Goal: Find specific page/section: Find specific page/section

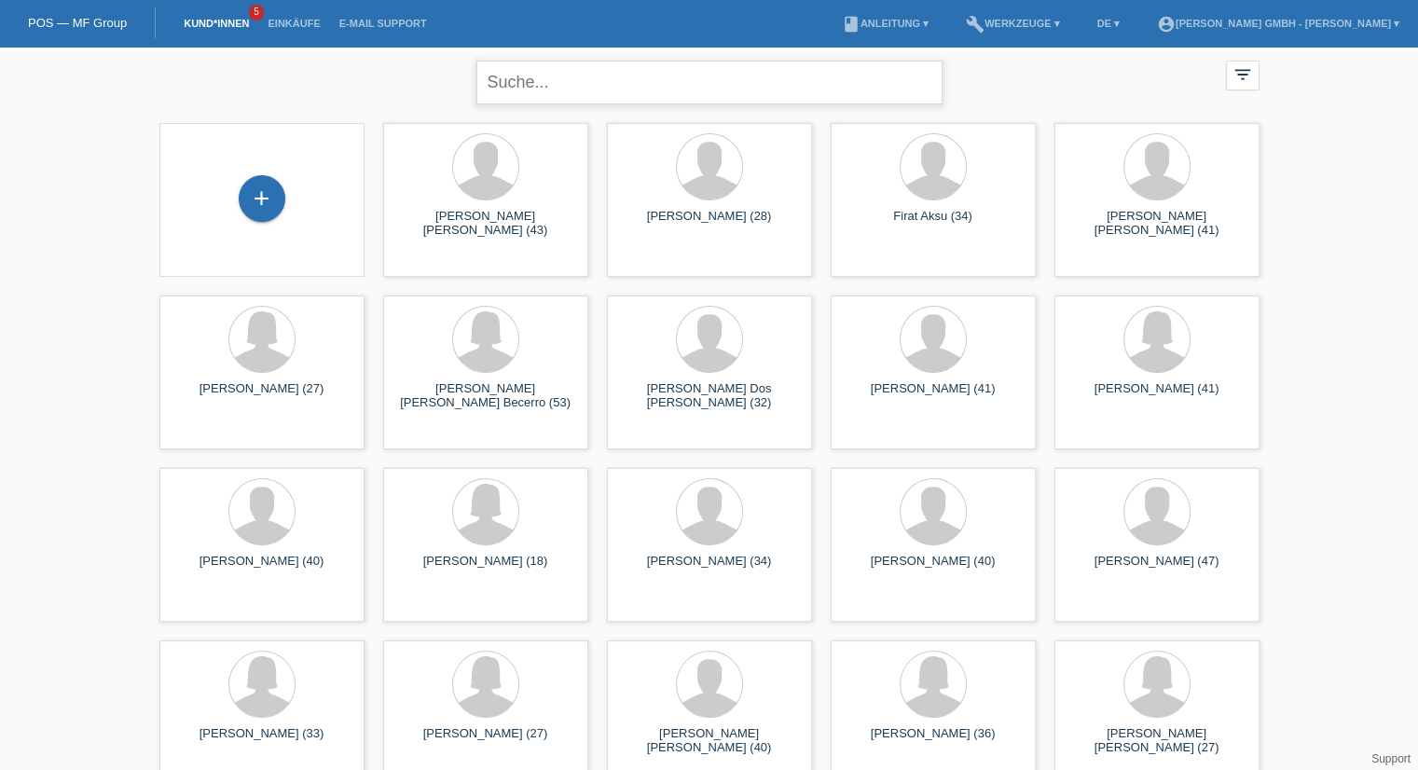
click at [587, 85] on input "text" at bounding box center [709, 83] width 466 height 44
type input "tesic"
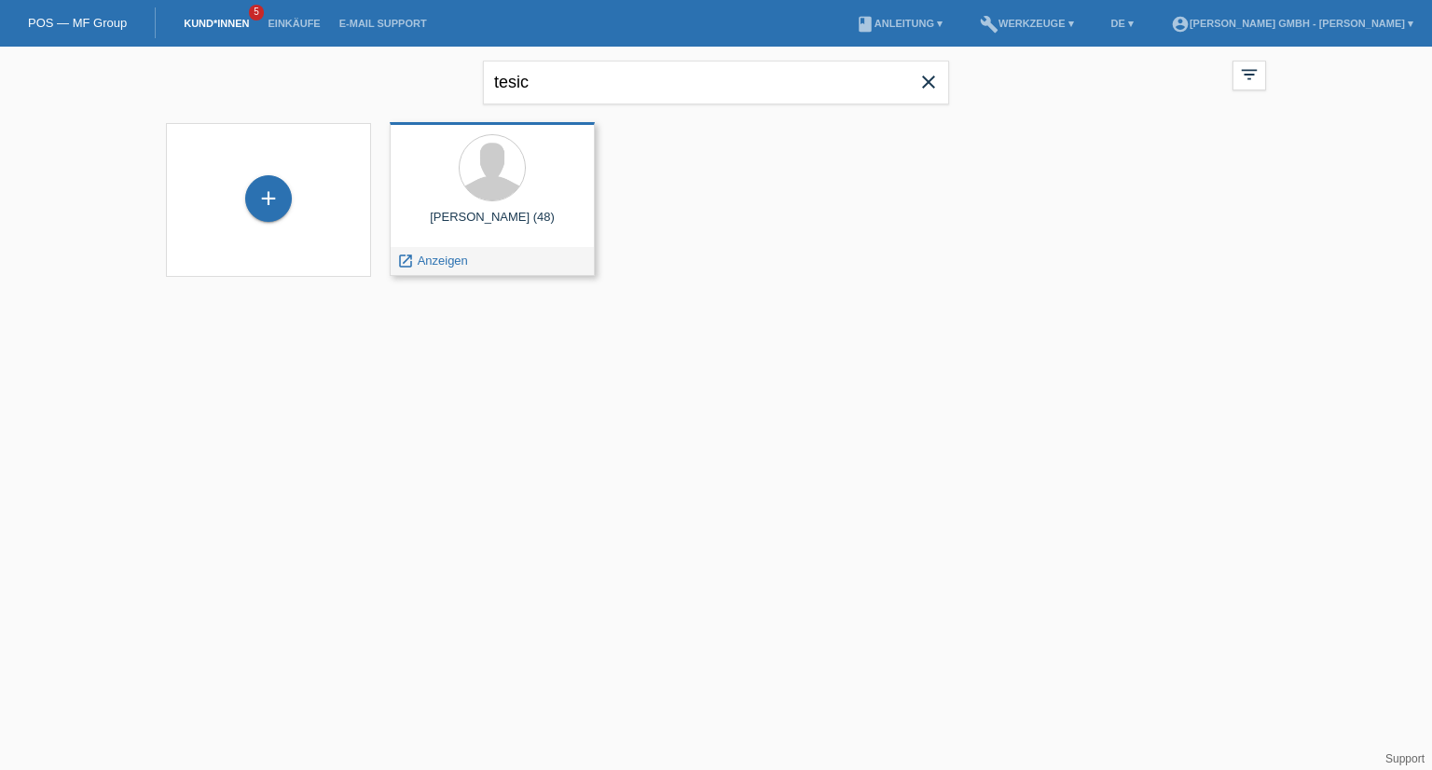
click at [507, 211] on div "Dragutin Tesic (48)" at bounding box center [492, 225] width 175 height 30
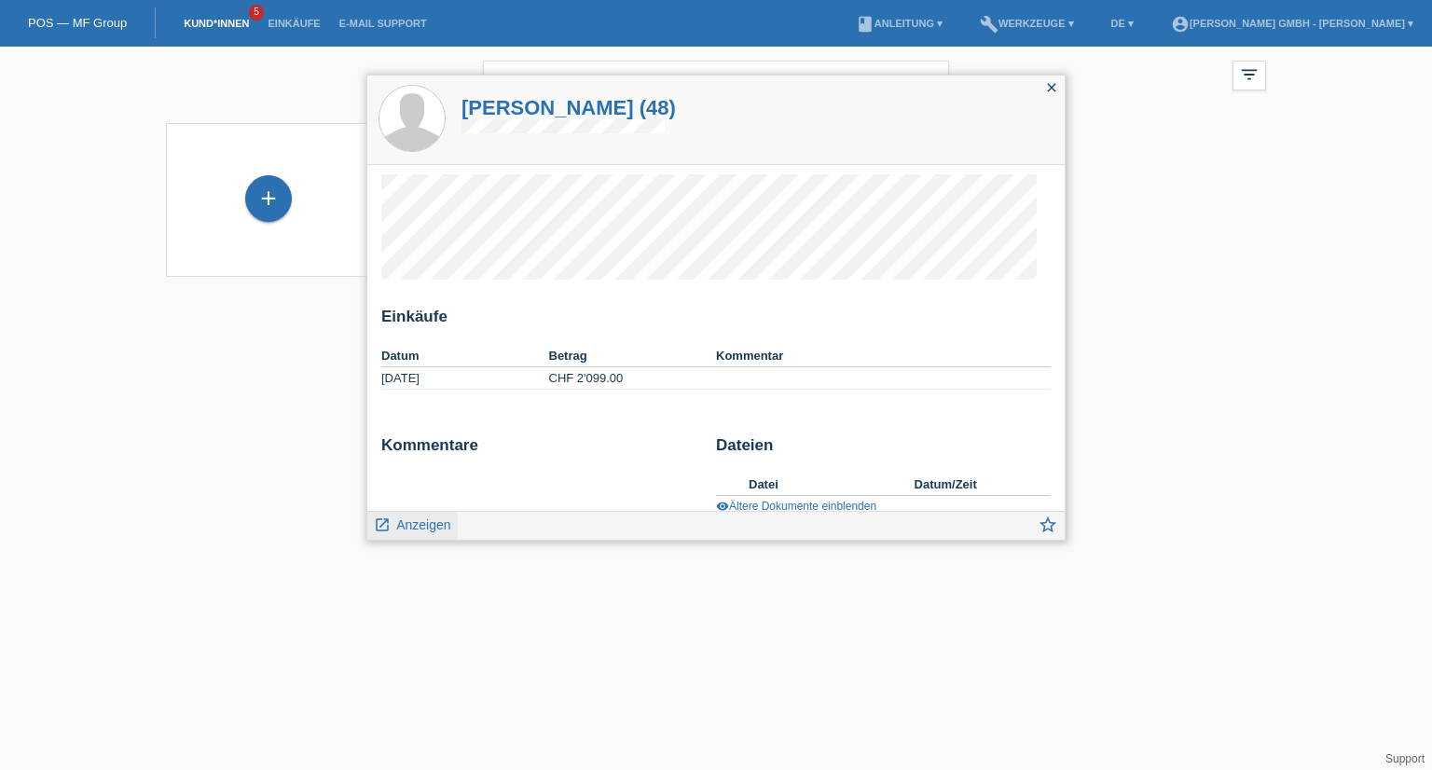
click at [409, 523] on span "Anzeigen" at bounding box center [423, 524] width 54 height 15
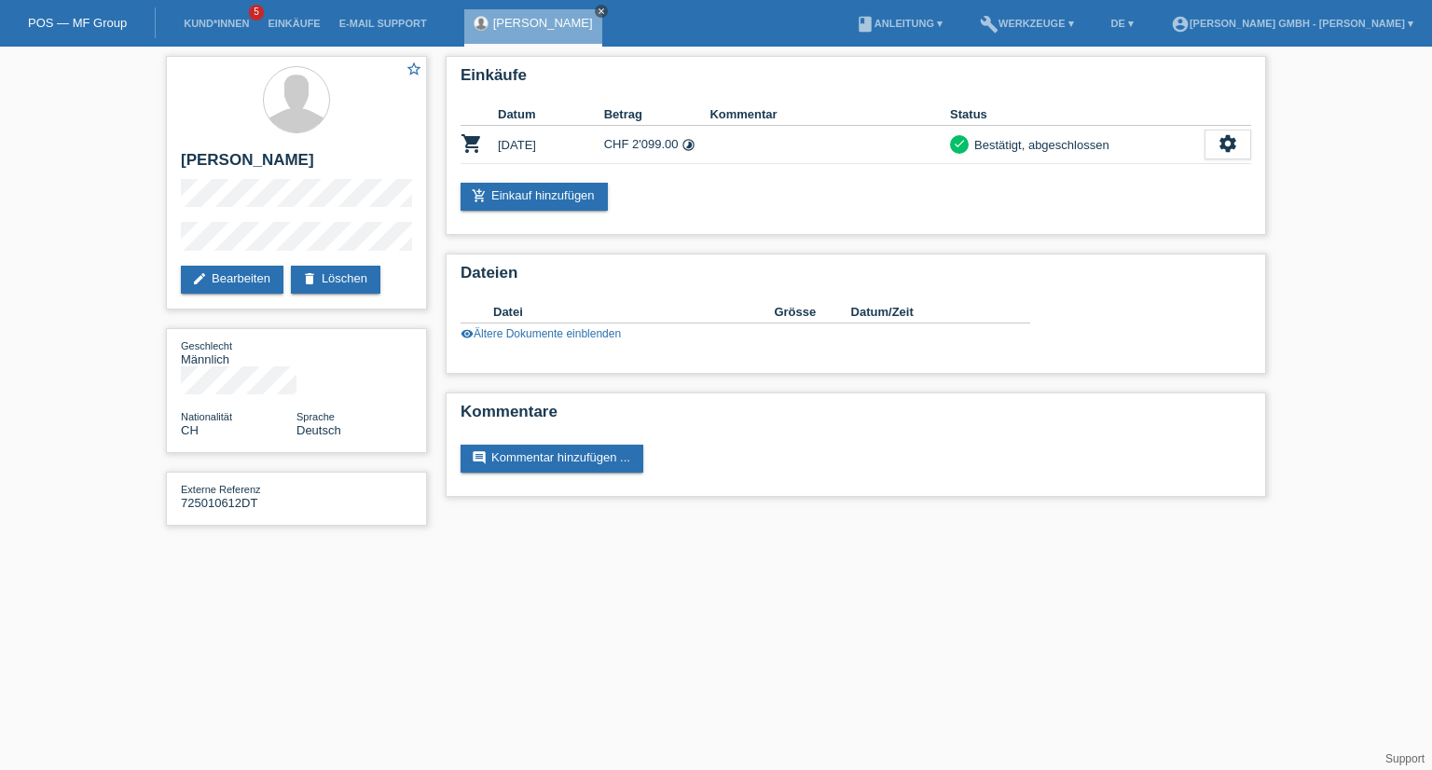
click at [597, 7] on icon "close" at bounding box center [601, 11] width 9 height 9
